Goal: Consume media (video, audio): Consume media (video, audio)

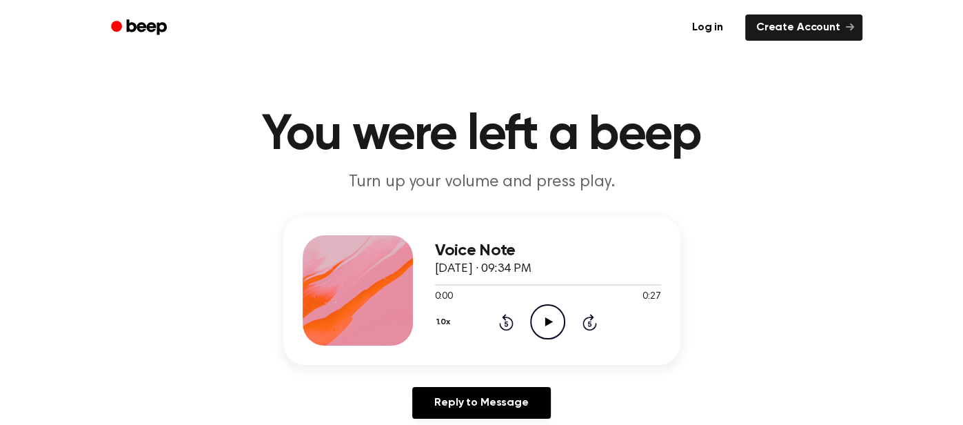
click at [548, 325] on icon "Play Audio" at bounding box center [547, 321] width 35 height 35
click at [547, 330] on icon "Play Audio" at bounding box center [547, 321] width 35 height 35
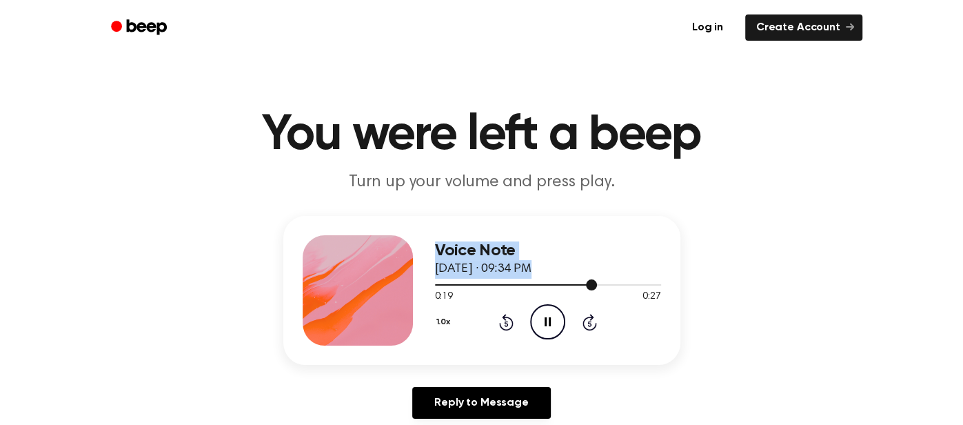
drag, startPoint x: 523, startPoint y: 285, endPoint x: 410, endPoint y: 288, distance: 113.1
click at [410, 288] on div "Voice Note October 2, 2025 · 09:34 PM 0:19 0:27 Your browser does not support t…" at bounding box center [481, 290] width 397 height 149
click at [554, 325] on icon "Play Audio" at bounding box center [547, 321] width 35 height 35
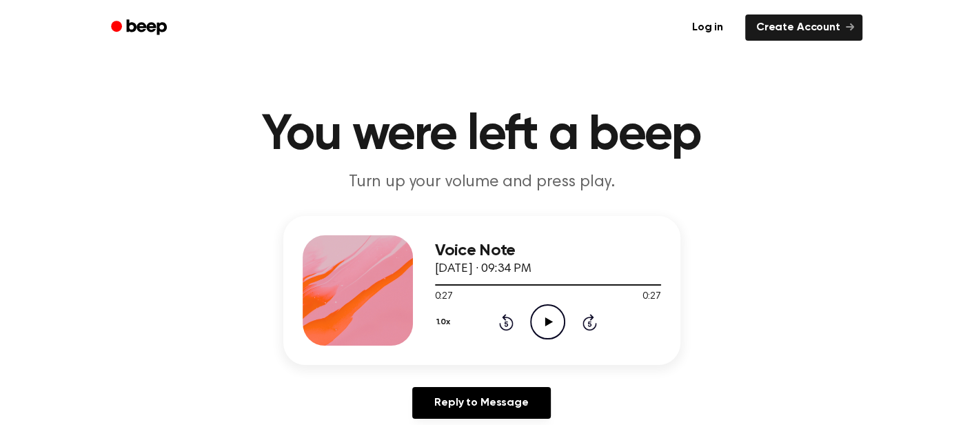
click at [557, 312] on icon "Play Audio" at bounding box center [547, 321] width 35 height 35
click at [545, 326] on icon "Play Audio" at bounding box center [547, 321] width 35 height 35
click at [544, 311] on icon "Play Audio" at bounding box center [547, 321] width 35 height 35
click at [556, 328] on icon "Pause Audio" at bounding box center [547, 321] width 35 height 35
click at [556, 328] on icon "Play Audio" at bounding box center [547, 321] width 35 height 35
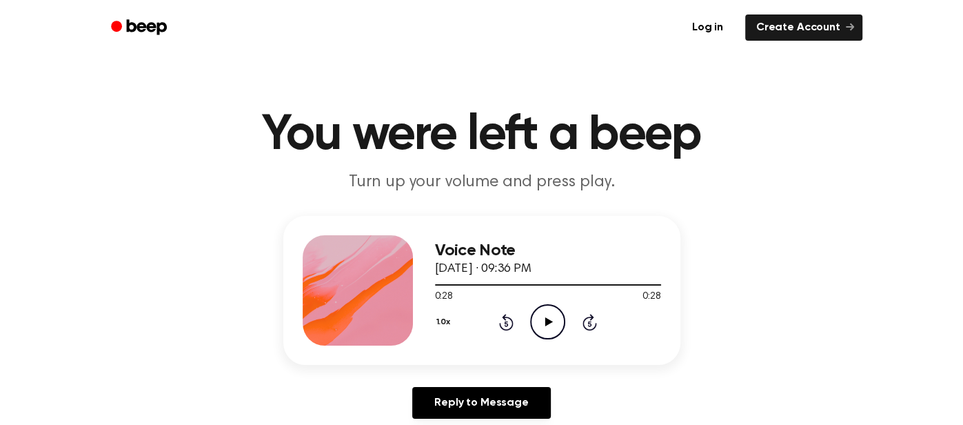
click at [542, 317] on icon "Play Audio" at bounding box center [547, 321] width 35 height 35
click at [558, 314] on icon "Play Audio" at bounding box center [547, 321] width 35 height 35
click at [540, 310] on icon "Play Audio" at bounding box center [547, 321] width 35 height 35
click at [529, 319] on div "1.0x Rewind 5 seconds Play Audio Skip 5 seconds" at bounding box center [548, 321] width 226 height 35
click at [534, 322] on icon "Play Audio" at bounding box center [547, 321] width 35 height 35
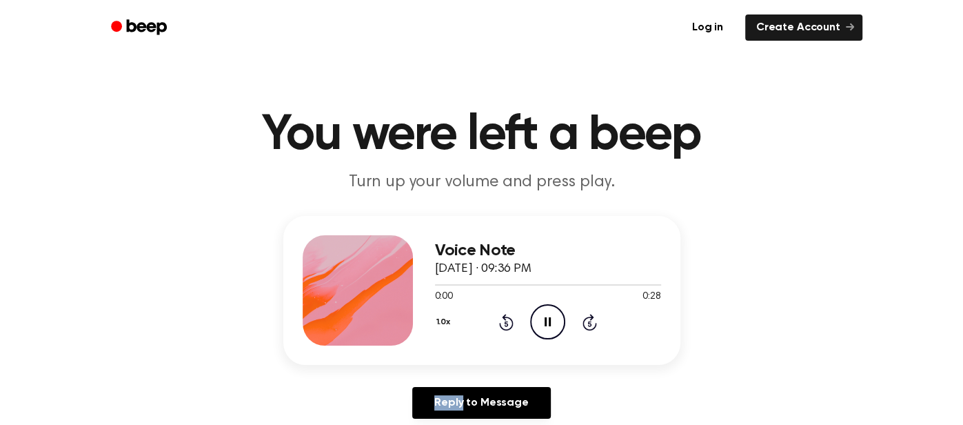
click at [534, 322] on icon "Pause Audio" at bounding box center [547, 321] width 35 height 35
click at [534, 322] on icon "Play Audio" at bounding box center [547, 321] width 35 height 35
click at [557, 314] on icon "Play Audio" at bounding box center [547, 321] width 35 height 35
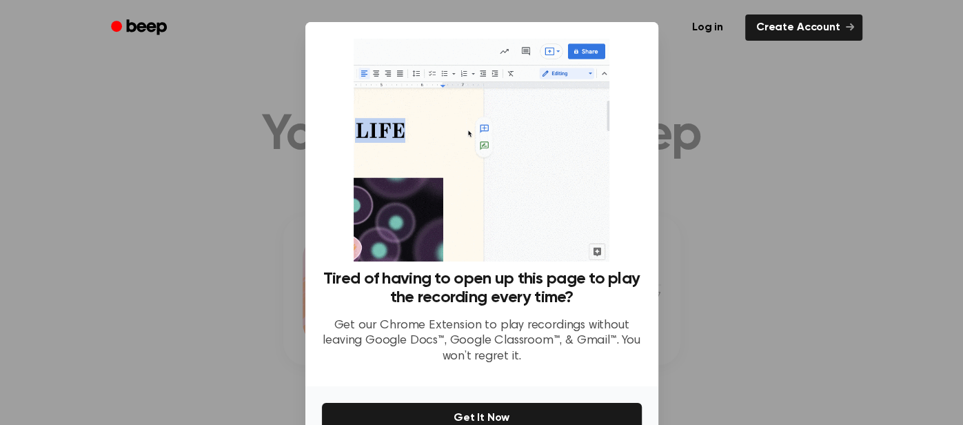
click at [681, 257] on div at bounding box center [481, 212] width 963 height 425
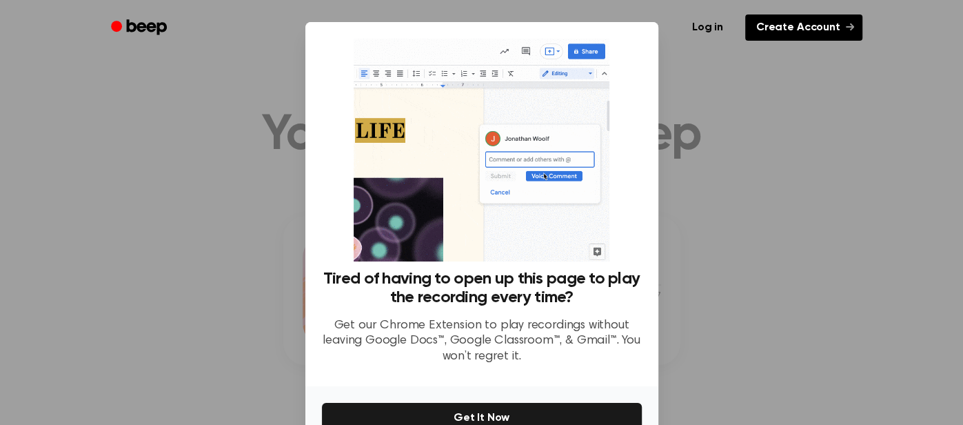
click at [805, 25] on link "Create Account" at bounding box center [803, 27] width 117 height 26
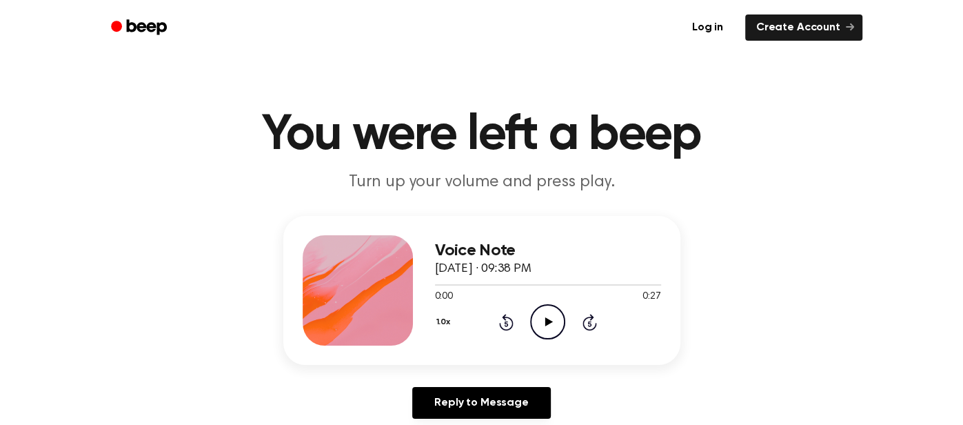
click at [539, 326] on icon "Play Audio" at bounding box center [547, 321] width 35 height 35
click at [539, 326] on icon "Pause Audio" at bounding box center [547, 321] width 35 height 35
click at [539, 326] on icon "Play Audio" at bounding box center [547, 321] width 35 height 35
click at [550, 312] on icon "Play Audio" at bounding box center [547, 321] width 35 height 35
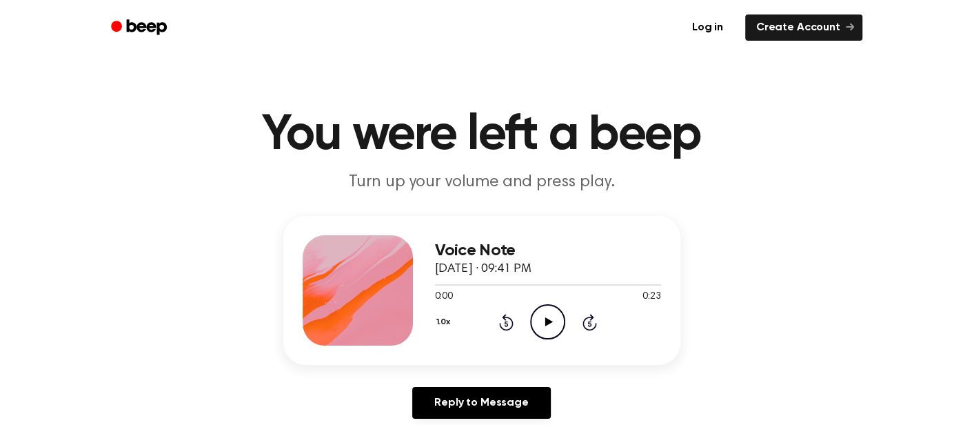
click at [550, 326] on icon "Play Audio" at bounding box center [547, 321] width 35 height 35
click at [548, 312] on icon "Play Audio" at bounding box center [547, 321] width 35 height 35
